Goal: Information Seeking & Learning: Learn about a topic

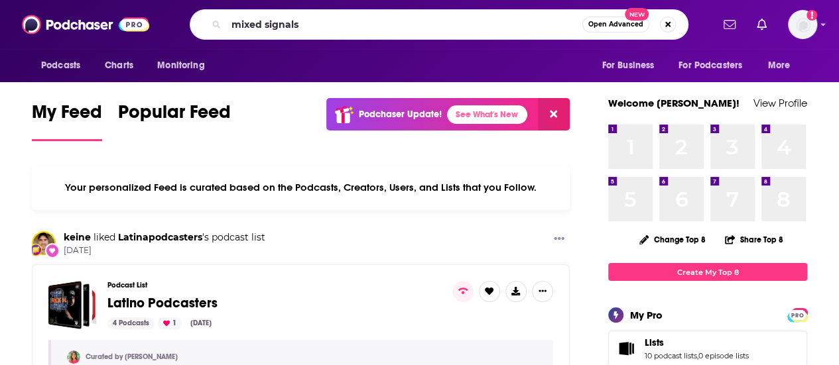
type input "mixed signals"
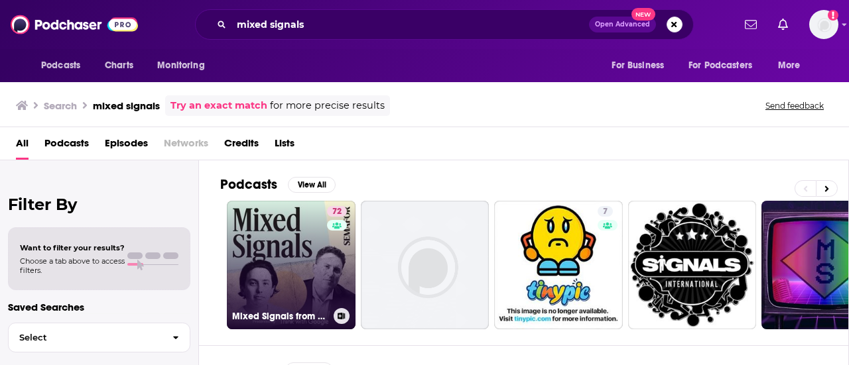
click at [277, 253] on link "72 Mixed Signals from Semafor Media" at bounding box center [291, 265] width 129 height 129
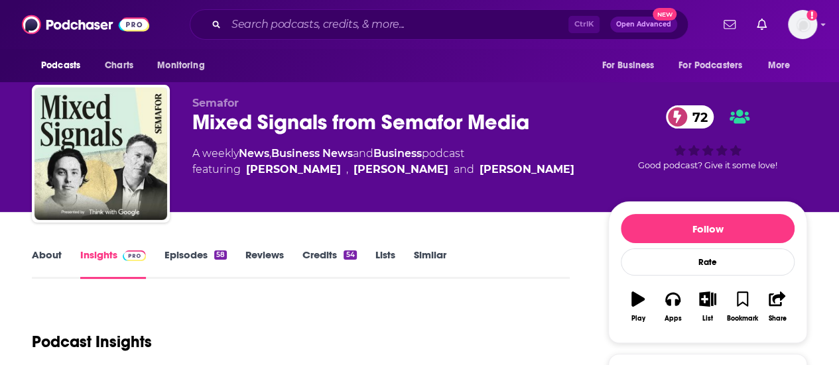
scroll to position [3, 0]
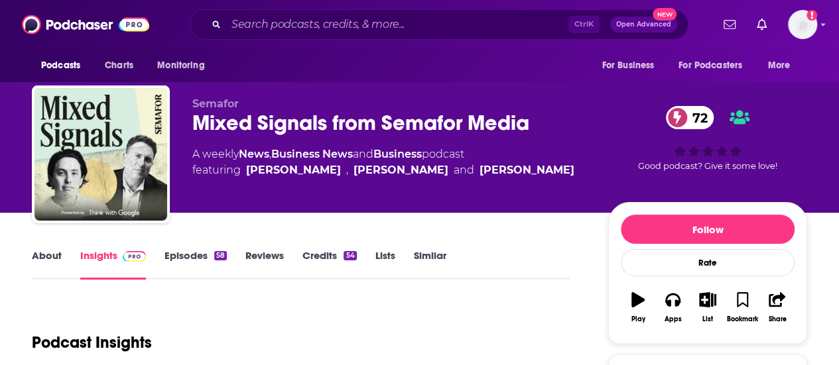
click at [54, 255] on link "About" at bounding box center [47, 264] width 30 height 31
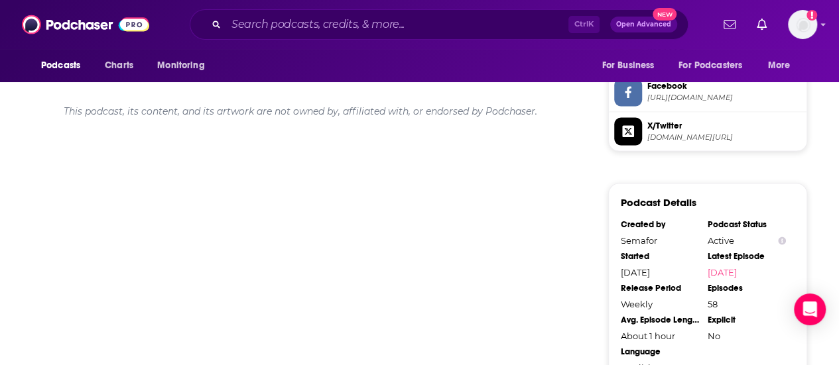
scroll to position [1382, 0]
